Goal: Task Accomplishment & Management: Complete application form

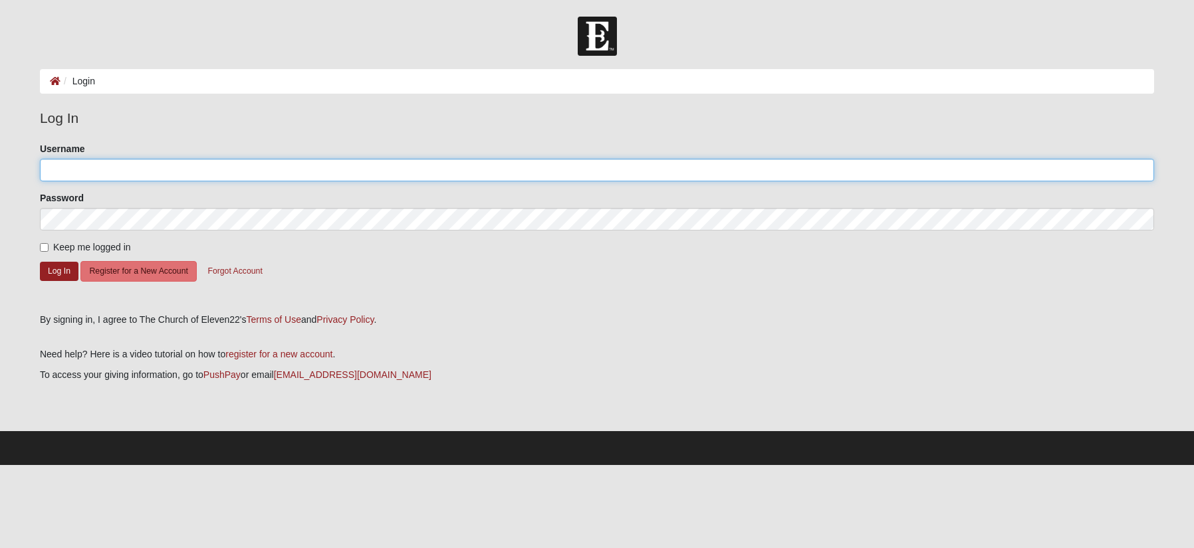
type input "[EMAIL_ADDRESS][DOMAIN_NAME]"
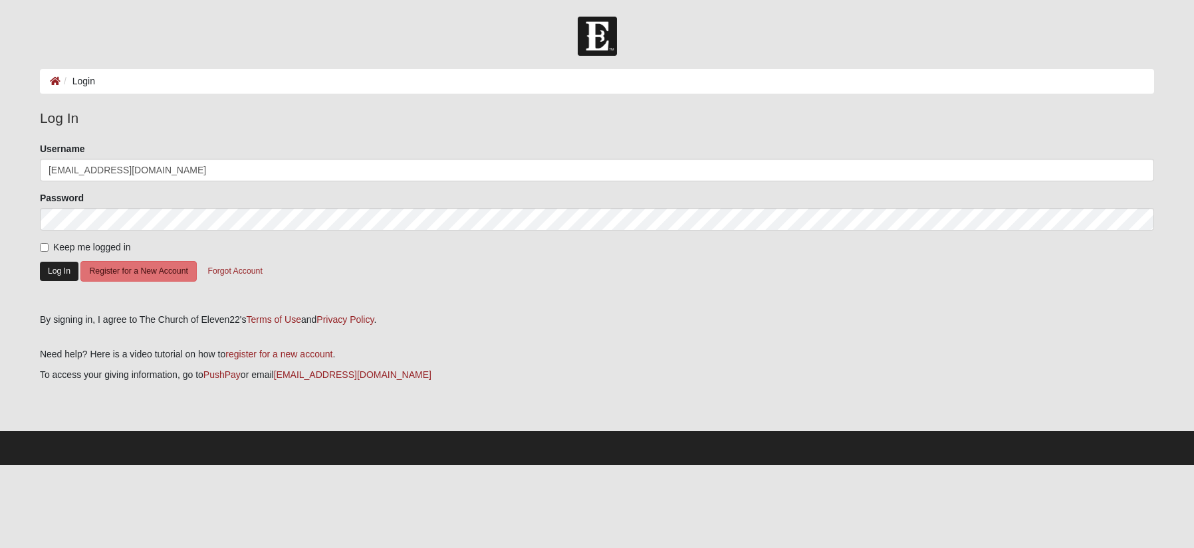
click at [57, 275] on button "Log In" at bounding box center [59, 271] width 39 height 19
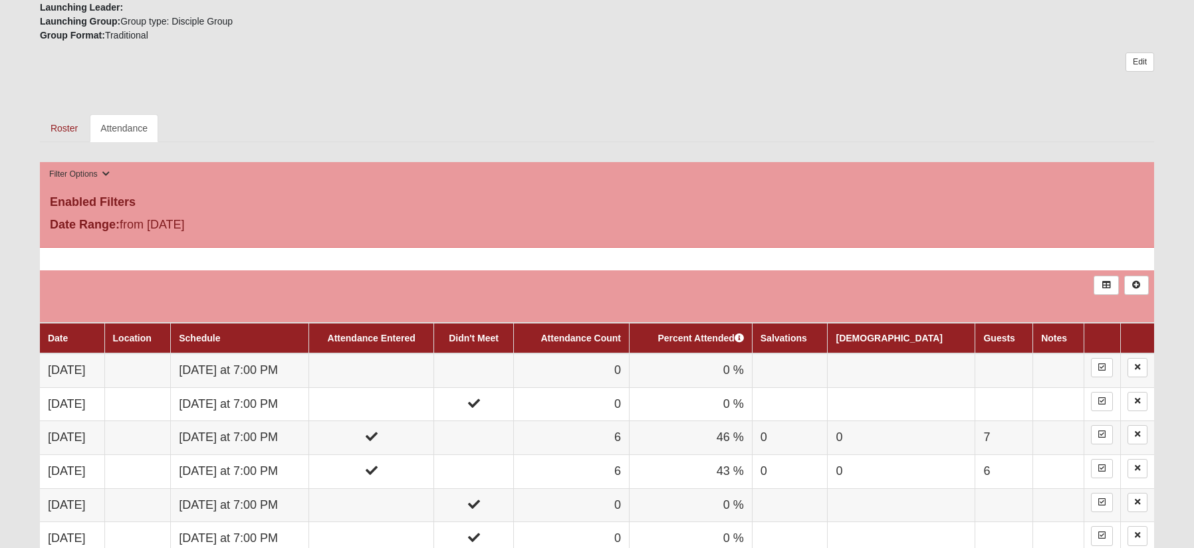
scroll to position [511, 0]
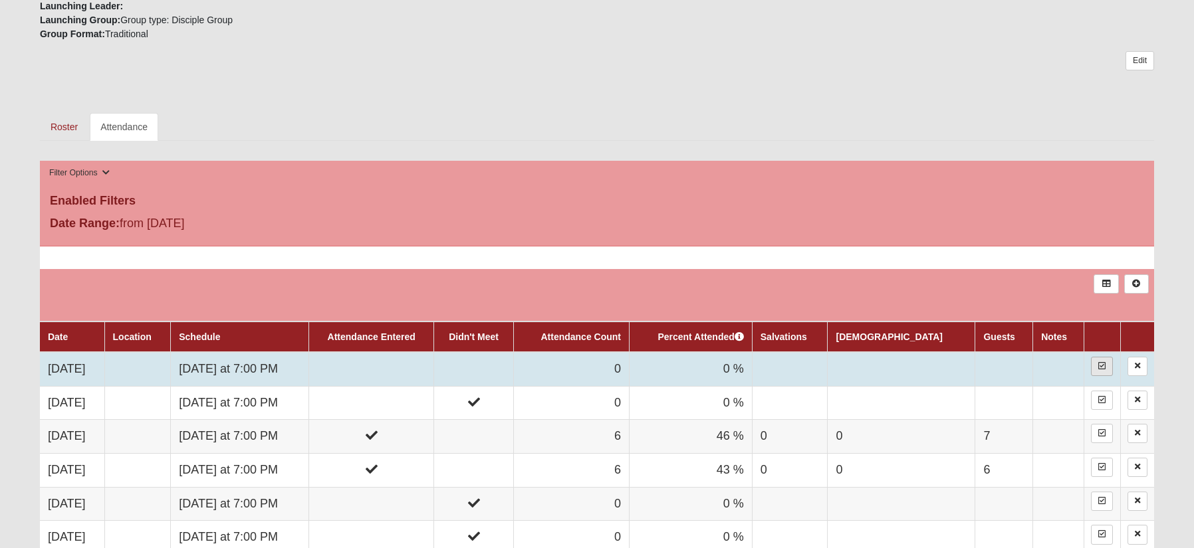
click at [1094, 362] on link at bounding box center [1102, 366] width 22 height 19
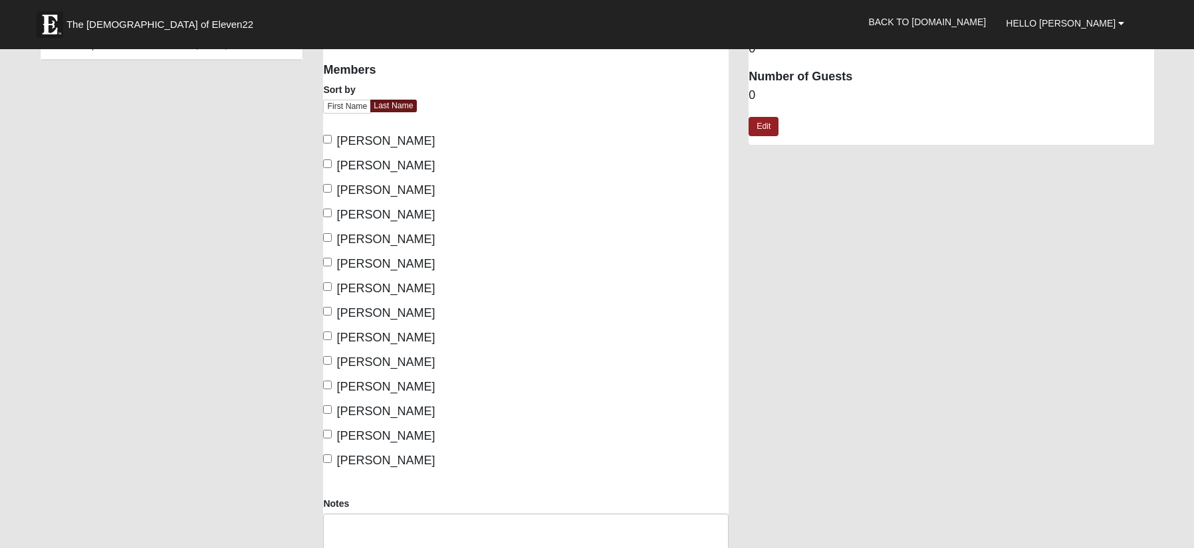
scroll to position [85, 0]
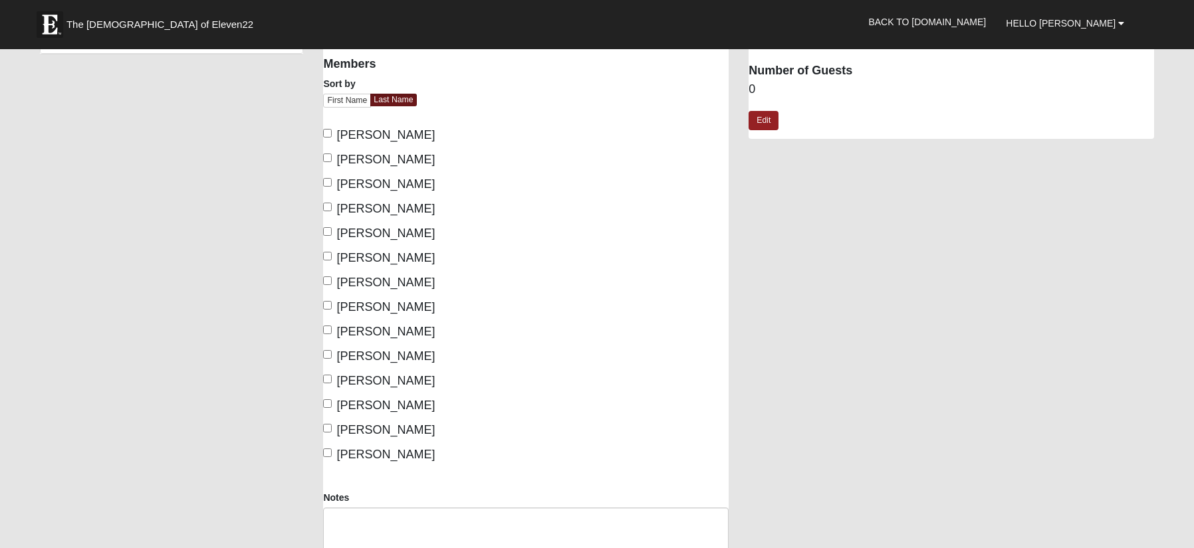
click at [328, 253] on input "Holtz, John" at bounding box center [327, 256] width 9 height 9
checkbox input "true"
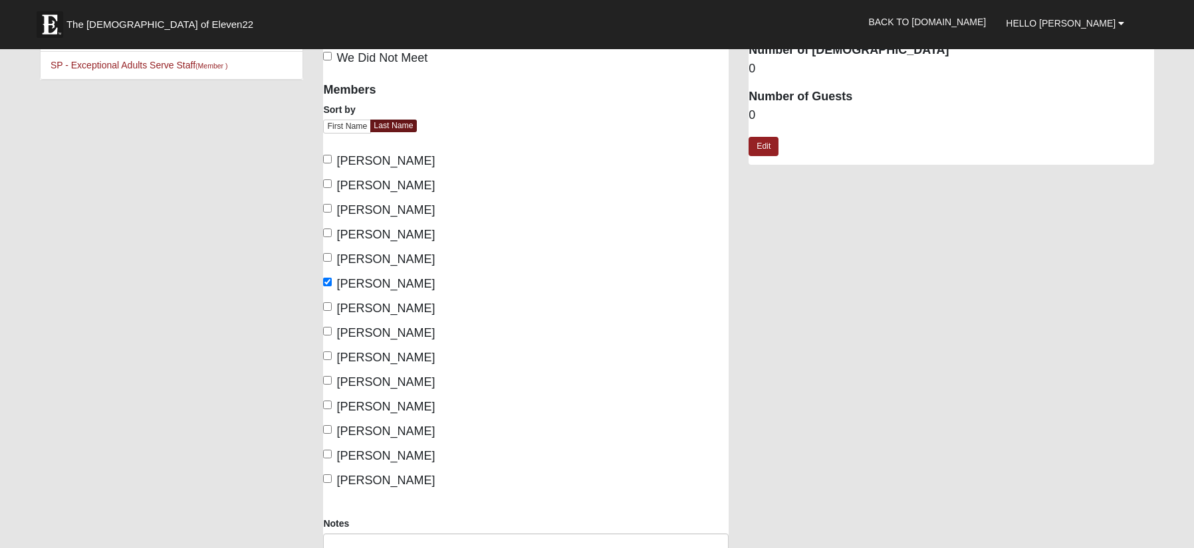
scroll to position [59, 0]
click at [329, 328] on input "Kroemer, Ken" at bounding box center [327, 332] width 9 height 9
checkbox input "true"
click at [326, 479] on input "Wright, David" at bounding box center [327, 479] width 9 height 9
checkbox input "true"
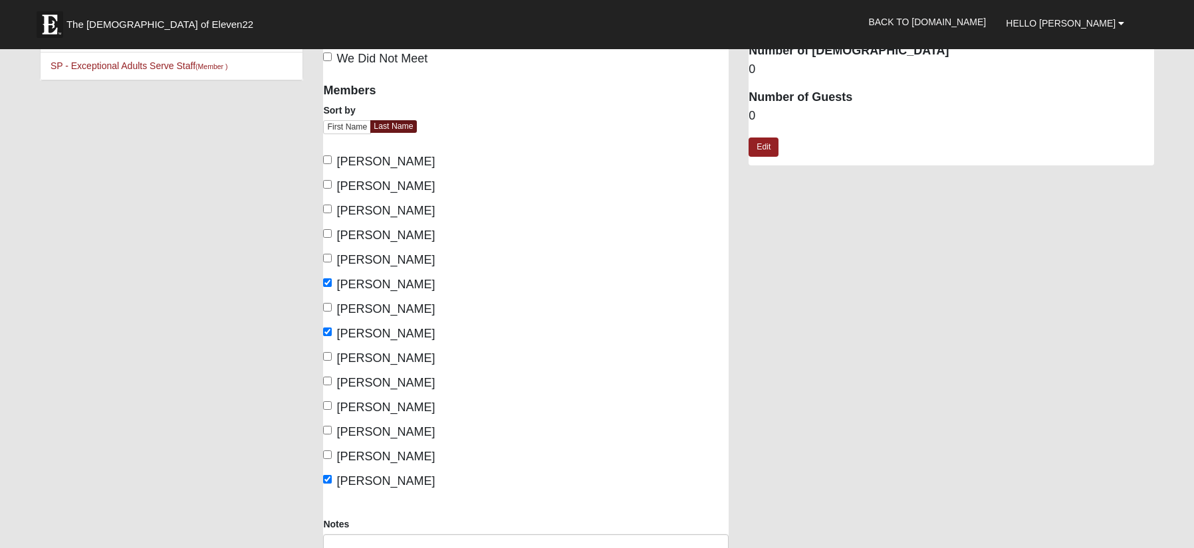
click at [328, 230] on input "Forsstrom, Stephen" at bounding box center [327, 233] width 9 height 9
checkbox input "true"
click at [765, 146] on link "Edit" at bounding box center [764, 147] width 30 height 19
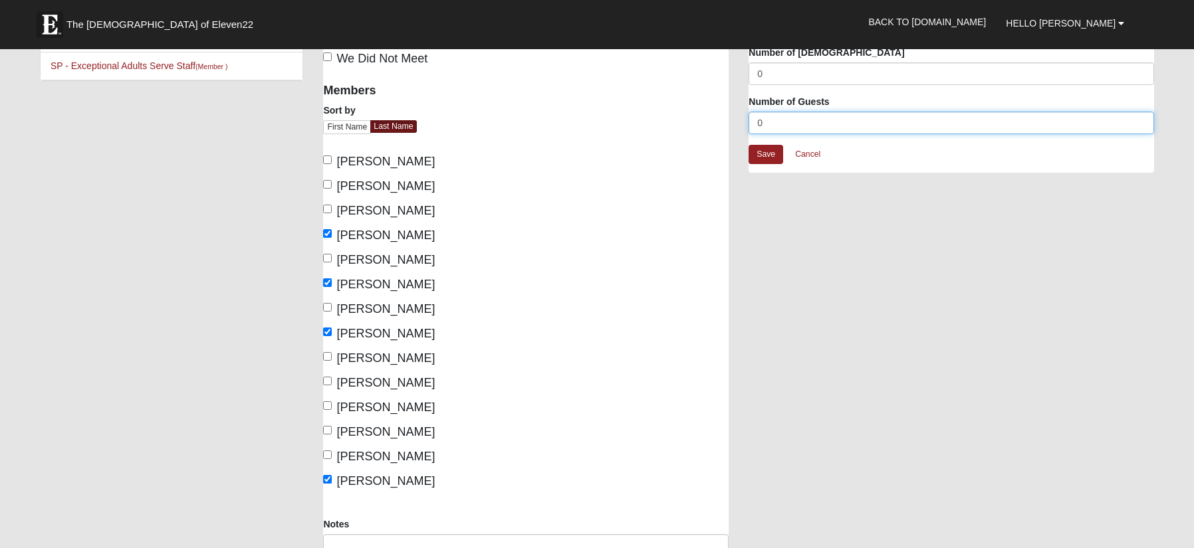
click at [773, 127] on input "0" at bounding box center [952, 123] width 406 height 23
click at [773, 126] on input "0" at bounding box center [952, 123] width 406 height 23
type input "6"
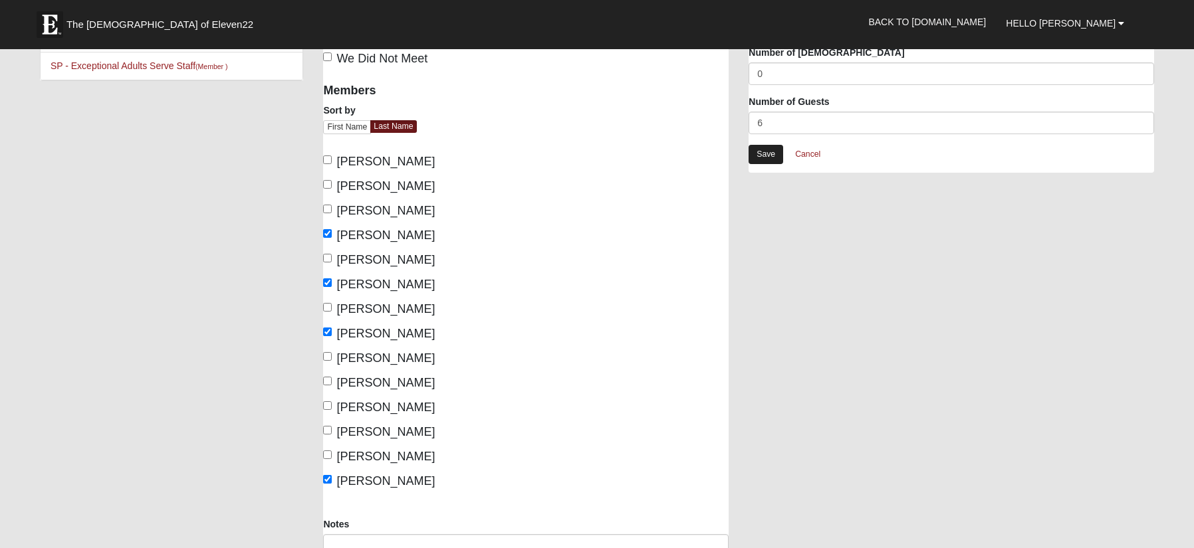
click at [757, 150] on link "Save" at bounding box center [766, 154] width 35 height 19
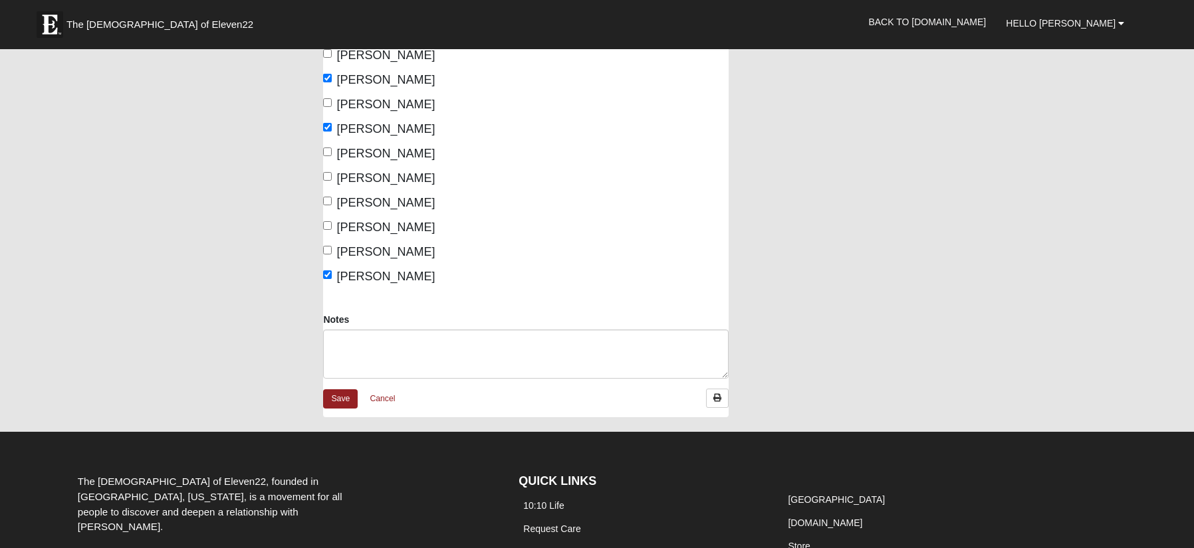
scroll to position [265, 0]
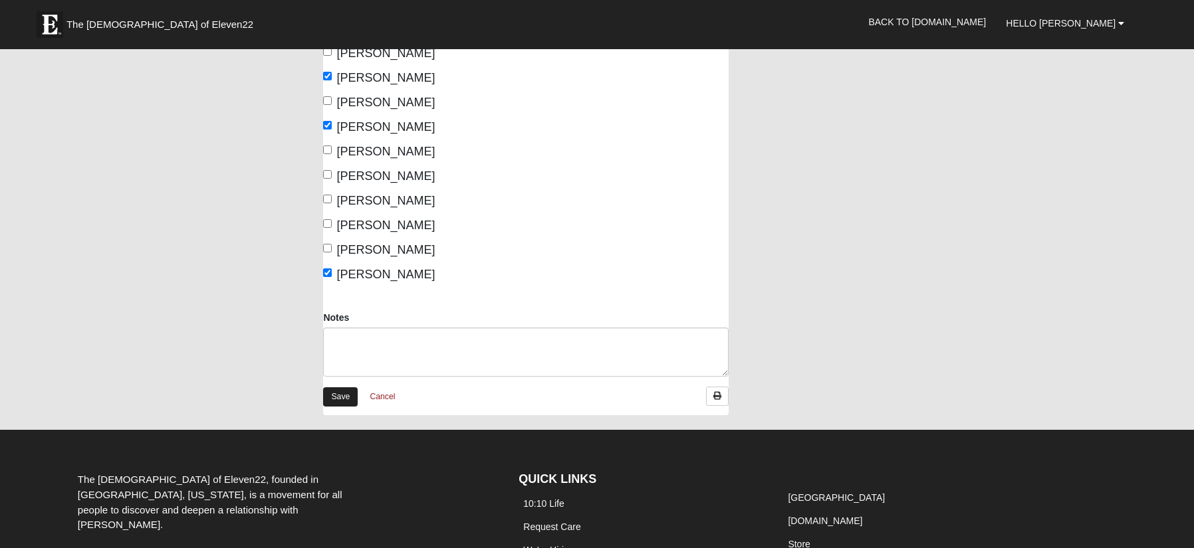
click at [340, 398] on link "Save" at bounding box center [340, 397] width 35 height 19
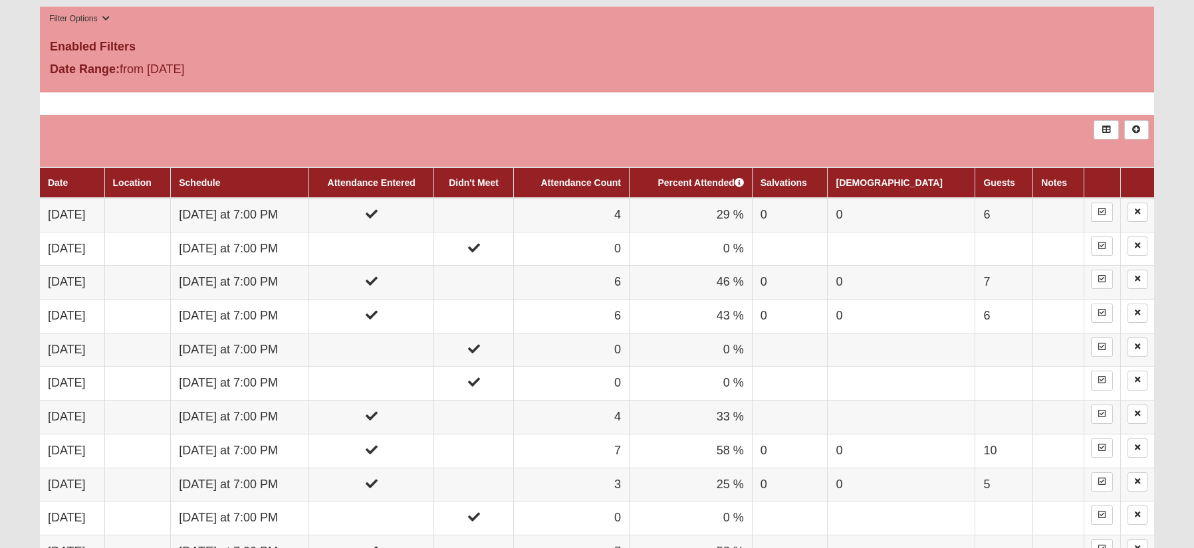
scroll to position [666, 0]
